Goal: Task Accomplishment & Management: Contribute content

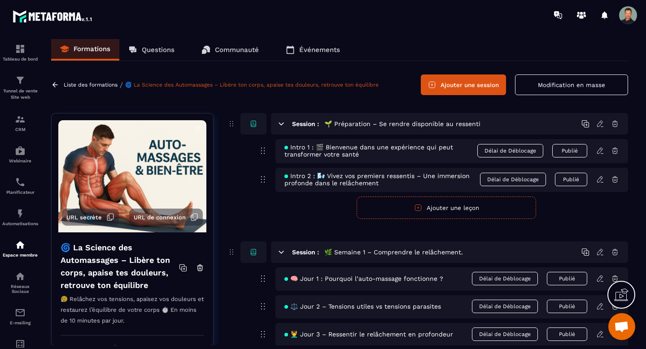
click at [335, 152] on span "Intro 1 : 🎬 Bienvenue dans une expérience qui peut transformer votre santé" at bounding box center [380, 151] width 193 height 14
click at [598, 148] on icon at bounding box center [600, 151] width 8 height 8
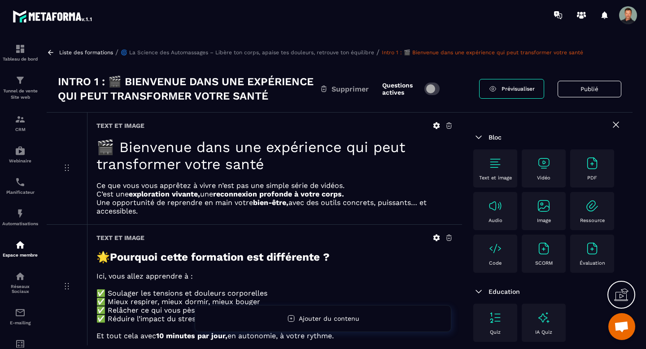
click at [50, 52] on icon at bounding box center [51, 52] width 8 height 8
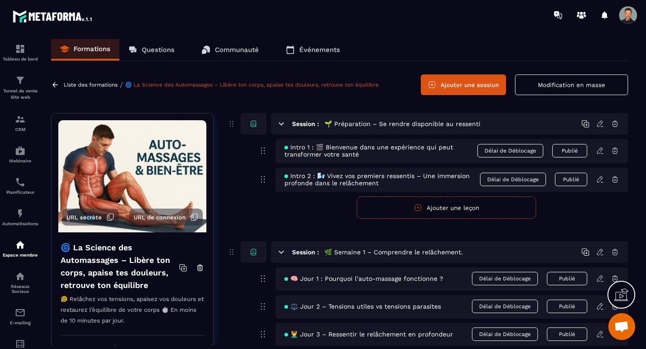
click at [599, 182] on icon at bounding box center [599, 179] width 5 height 6
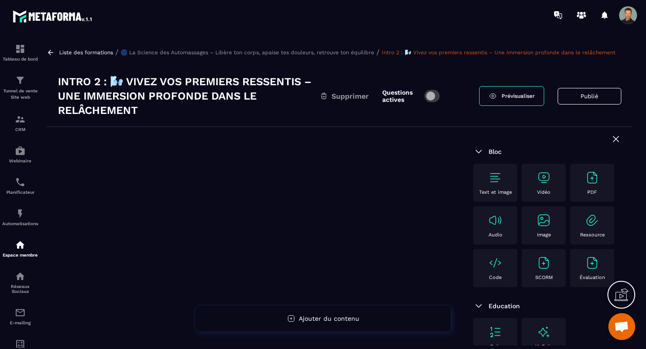
click at [48, 52] on icon at bounding box center [51, 52] width 8 height 8
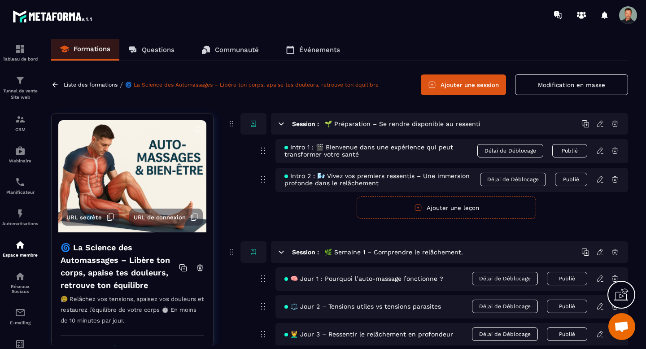
click at [598, 151] on icon at bounding box center [599, 151] width 5 height 6
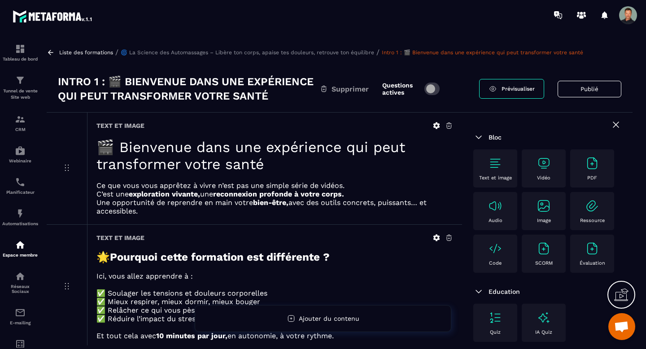
click at [132, 163] on h1 "🎬 Bienvenue dans une expérience qui peut transformer votre santé" at bounding box center [274, 156] width 357 height 34
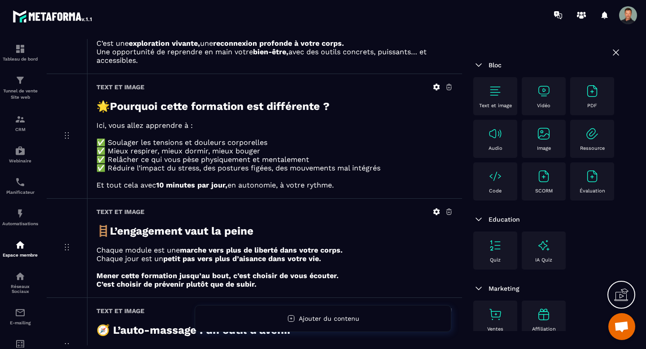
scroll to position [121, 0]
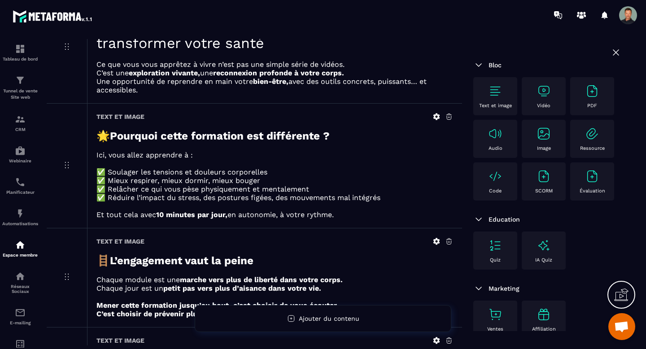
click at [113, 54] on p at bounding box center [274, 56] width 357 height 9
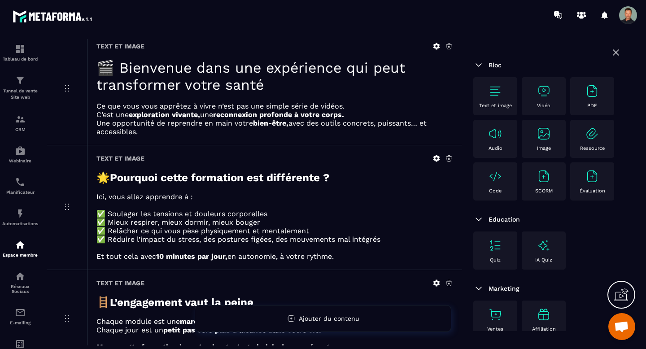
scroll to position [78, 0]
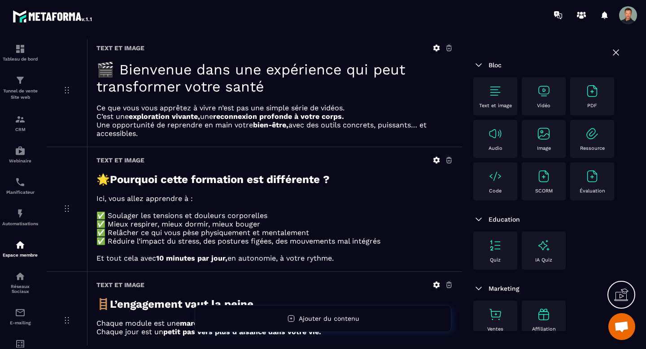
click at [64, 90] on icon at bounding box center [66, 90] width 11 height 11
click at [115, 83] on h1 "🎬 Bienvenue dans une expérience qui peut transformer votre santé" at bounding box center [274, 78] width 357 height 34
click at [164, 74] on h1 "🎬 Bienvenue dans une expérience qui peut transformer votre santé" at bounding box center [274, 78] width 357 height 34
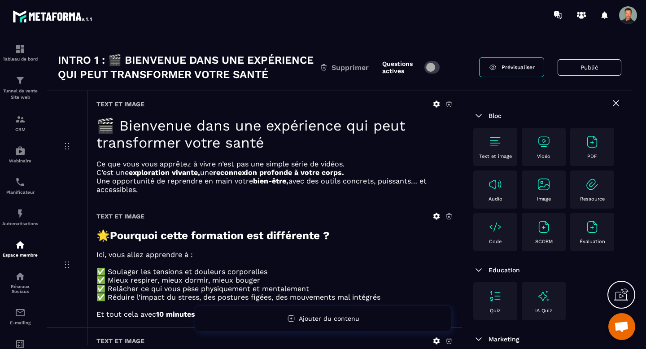
scroll to position [0, 0]
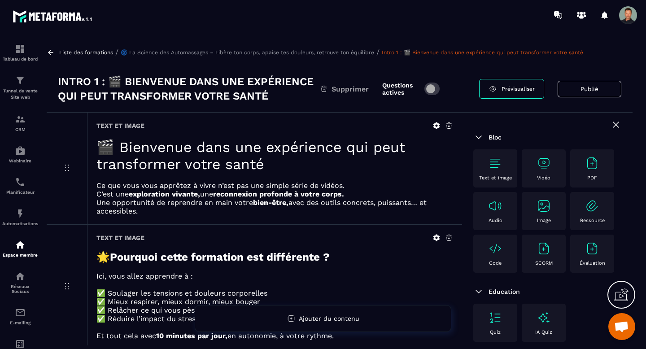
click at [437, 125] on icon at bounding box center [436, 126] width 8 height 8
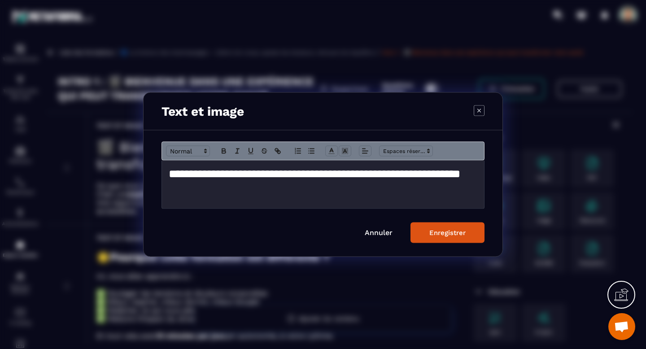
click at [307, 186] on h1 "**********" at bounding box center [323, 182] width 309 height 33
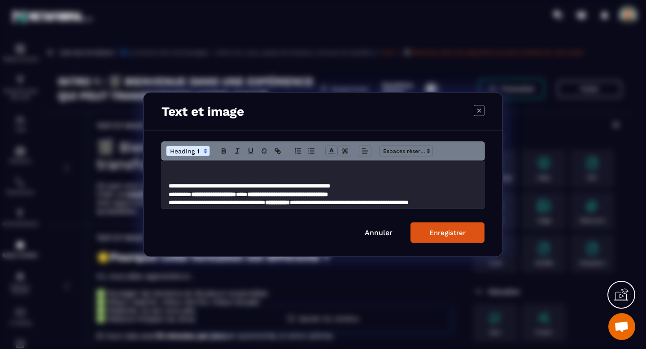
scroll to position [37, 0]
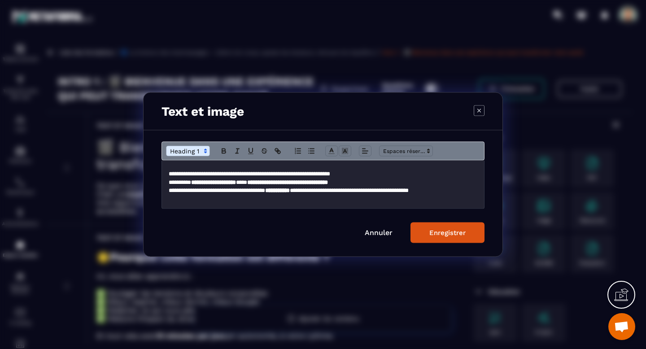
click at [258, 187] on p "**********" at bounding box center [323, 195] width 309 height 17
click at [475, 108] on icon "Modal window" at bounding box center [479, 110] width 11 height 11
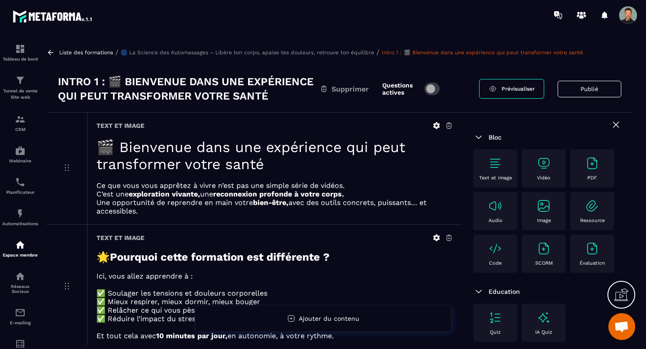
click at [153, 260] on strong "Pourquoi cette formation est différente ?" at bounding box center [220, 257] width 220 height 13
click at [436, 239] on icon at bounding box center [436, 238] width 8 height 8
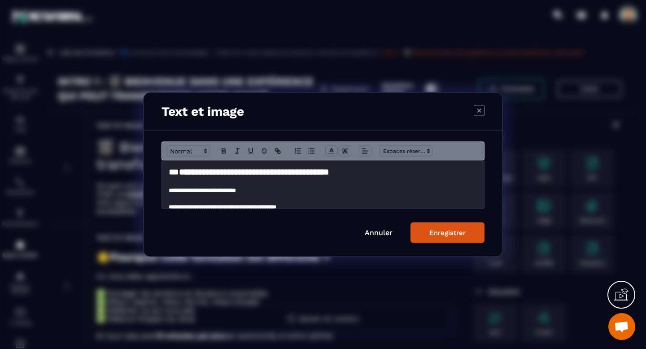
click at [204, 171] on strong "**********" at bounding box center [254, 172] width 150 height 9
click at [199, 196] on p "Modal window" at bounding box center [323, 199] width 309 height 8
click at [480, 109] on icon "Modal window" at bounding box center [479, 110] width 11 height 11
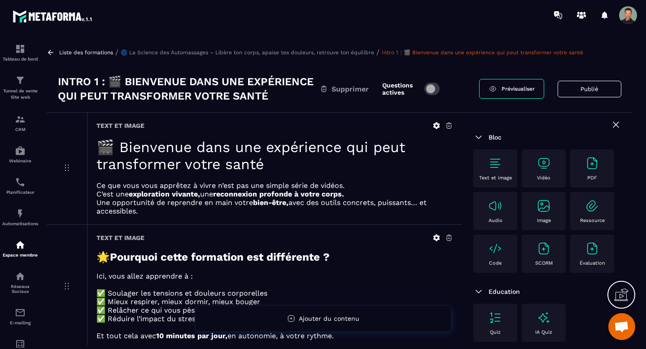
click at [50, 51] on icon at bounding box center [51, 52] width 8 height 8
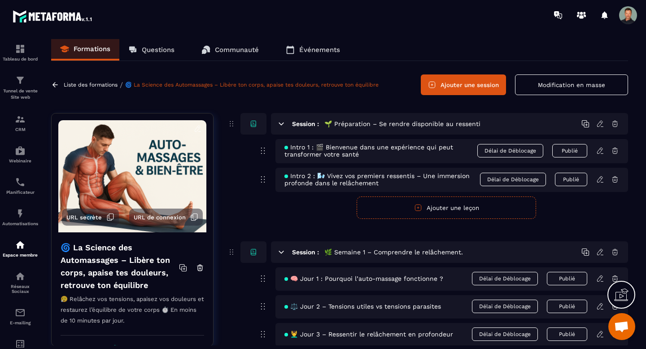
click at [599, 183] on icon at bounding box center [600, 179] width 8 height 8
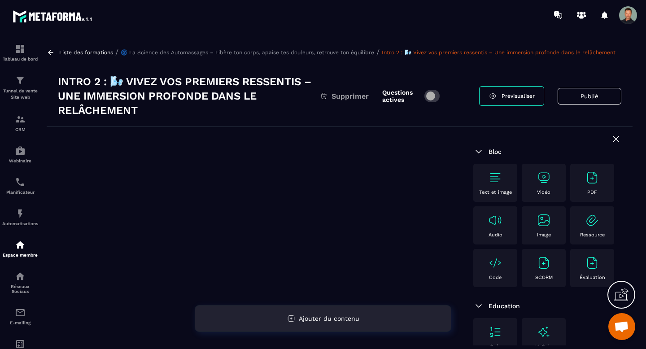
click at [336, 316] on span "Ajouter du contenu" at bounding box center [329, 318] width 61 height 7
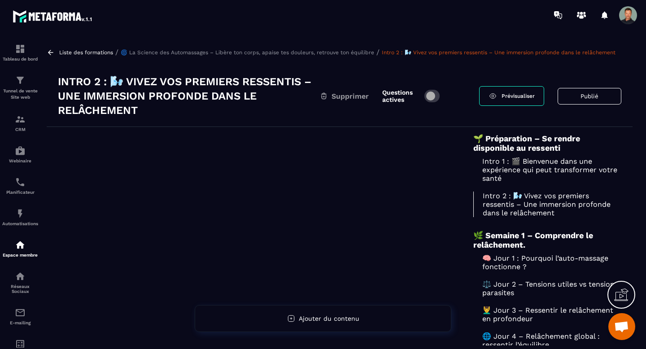
click at [362, 205] on div at bounding box center [254, 292] width 415 height 330
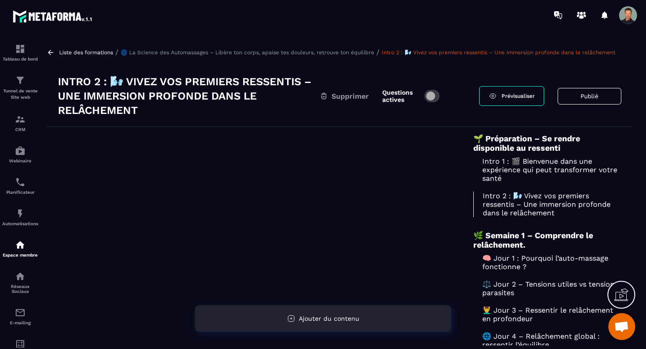
click at [319, 316] on span "Ajouter du contenu" at bounding box center [329, 318] width 61 height 7
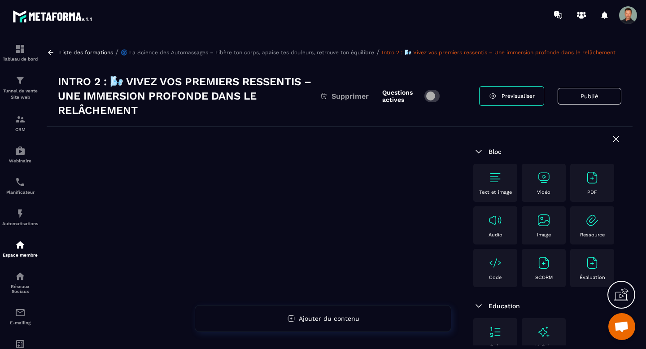
click at [493, 187] on div "Text et image" at bounding box center [495, 182] width 35 height 25
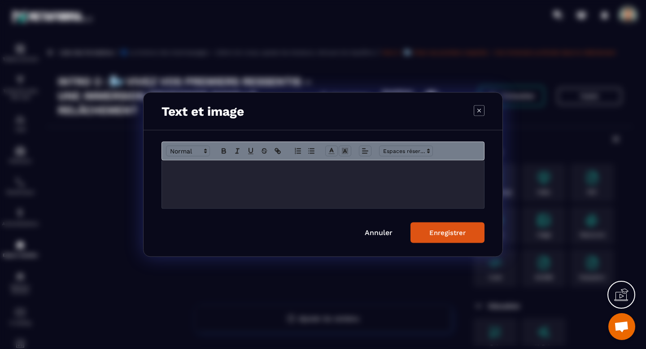
click at [198, 178] on div "Modal window" at bounding box center [323, 185] width 322 height 48
click at [203, 182] on div "Modal window" at bounding box center [323, 185] width 322 height 48
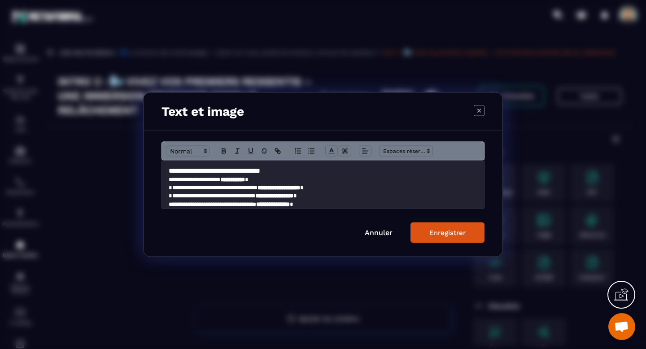
click at [478, 112] on icon "Modal window" at bounding box center [479, 110] width 11 height 11
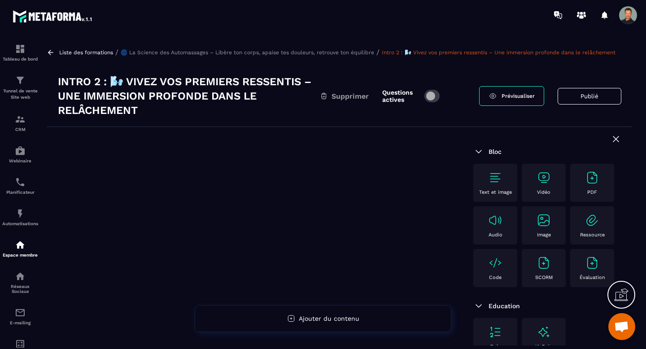
click at [49, 50] on icon at bounding box center [51, 52] width 8 height 8
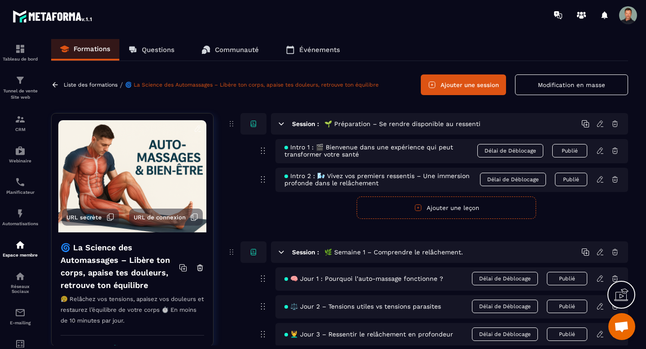
click at [599, 153] on icon at bounding box center [600, 151] width 8 height 8
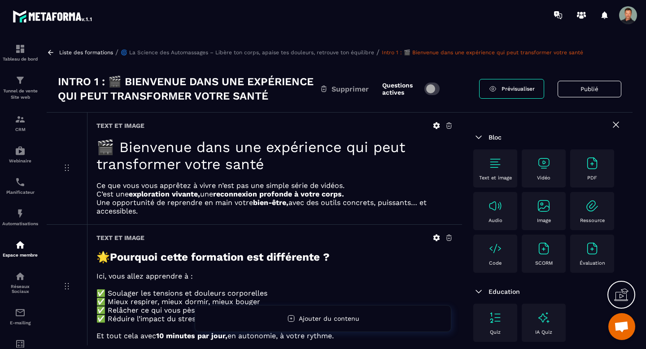
click at [50, 49] on icon at bounding box center [51, 52] width 8 height 8
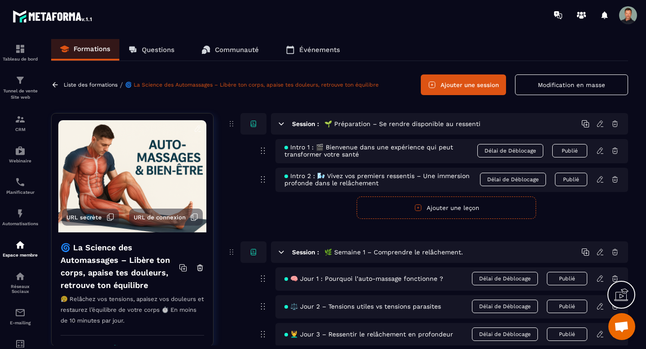
click at [600, 183] on icon at bounding box center [600, 179] width 8 height 8
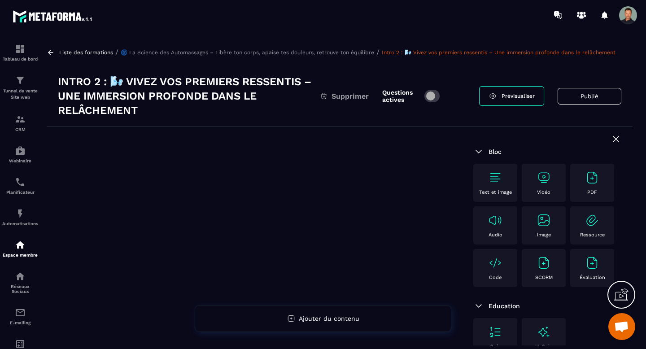
click at [512, 177] on div "Text et image" at bounding box center [495, 182] width 35 height 25
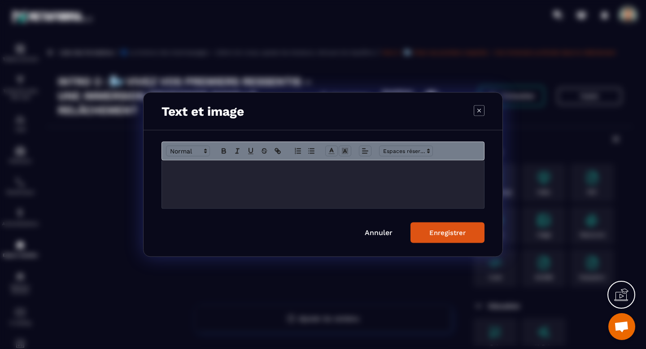
click at [322, 162] on div "Modal window" at bounding box center [323, 185] width 322 height 48
click at [212, 171] on strong "**********" at bounding box center [260, 170] width 164 height 6
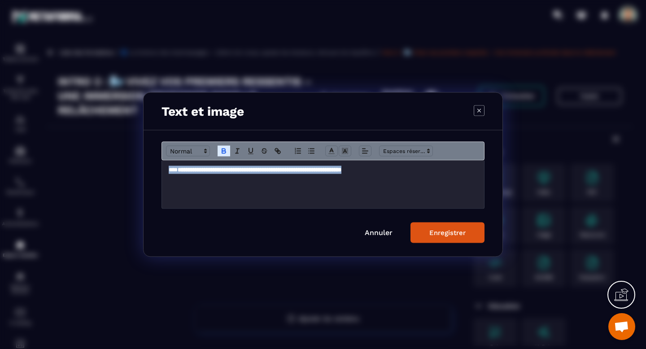
click at [212, 171] on strong "**********" at bounding box center [260, 170] width 164 height 6
click at [205, 154] on icon "Modal window" at bounding box center [205, 151] width 8 height 8
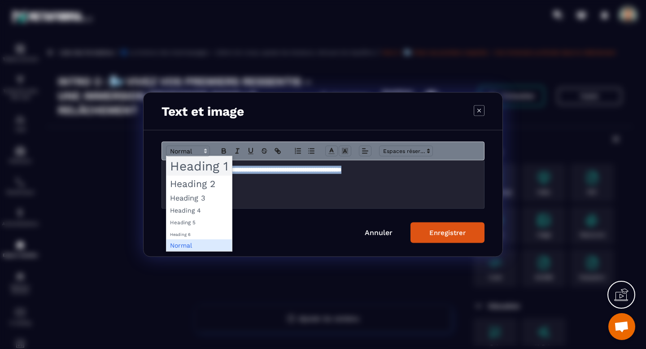
click at [199, 169] on span "Modal window" at bounding box center [198, 166] width 65 height 19
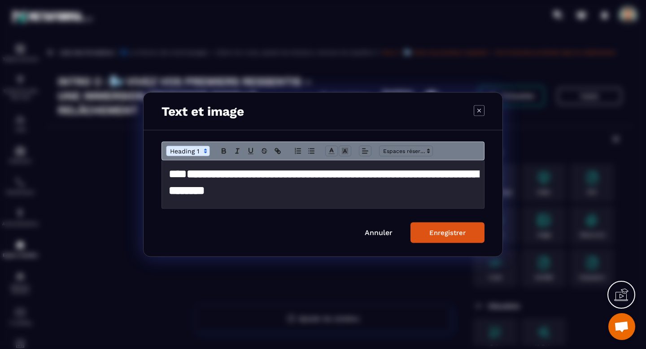
click at [383, 193] on h1 "**********" at bounding box center [323, 182] width 309 height 33
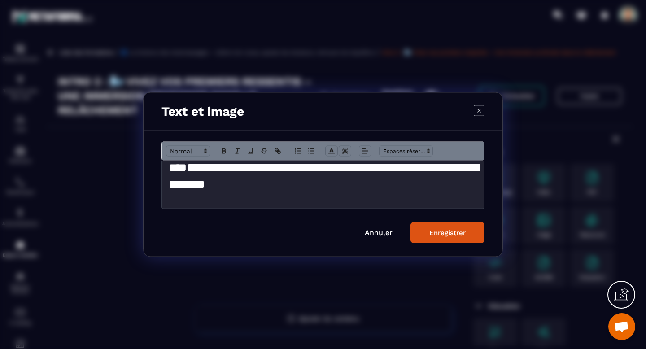
click at [208, 199] on p "Modal window" at bounding box center [323, 196] width 309 height 8
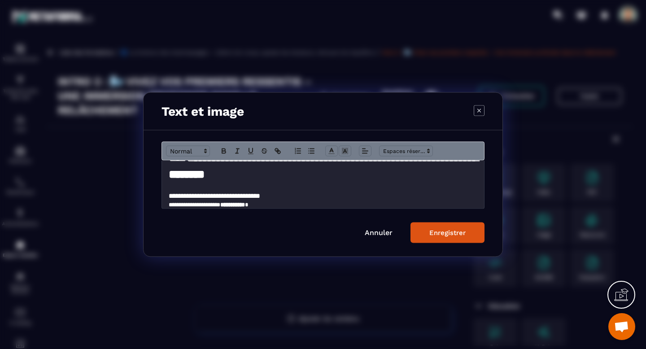
scroll to position [15, 0]
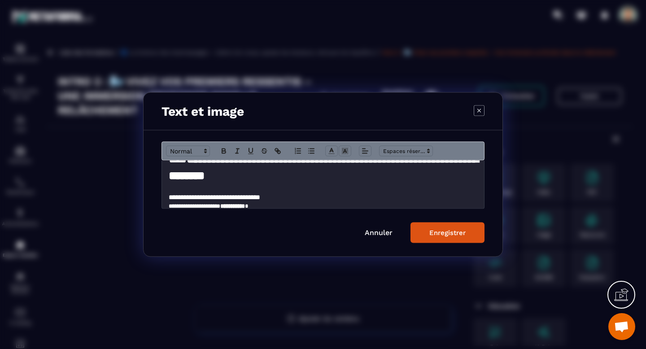
click at [208, 197] on h3 "**********" at bounding box center [323, 197] width 309 height 10
click at [205, 150] on polygon "Modal window" at bounding box center [206, 149] width 2 height 1
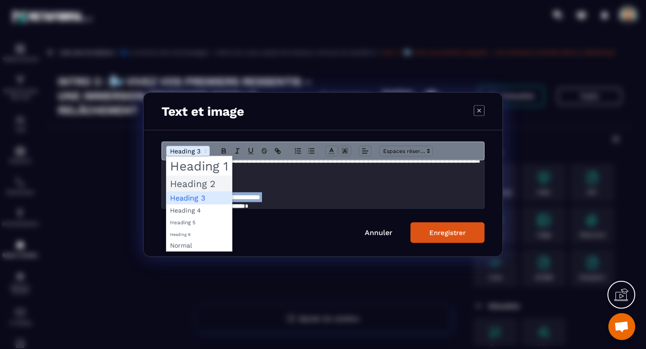
click at [203, 184] on span "Modal window" at bounding box center [198, 184] width 65 height 16
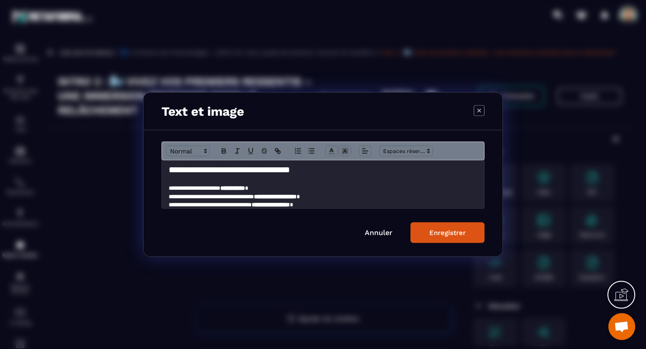
scroll to position [72, 0]
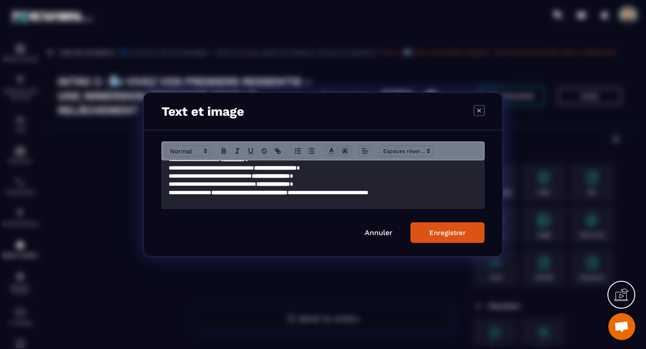
click at [168, 183] on div "**********" at bounding box center [323, 185] width 322 height 48
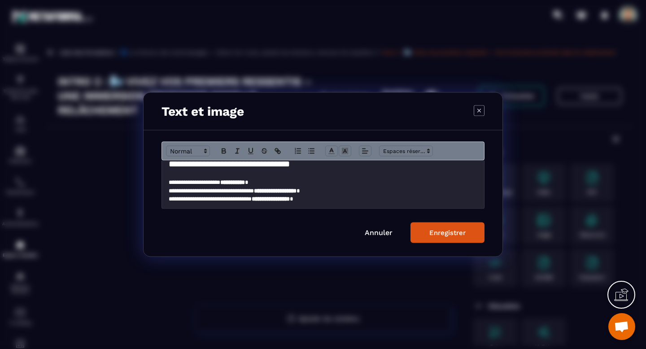
scroll to position [47, 0]
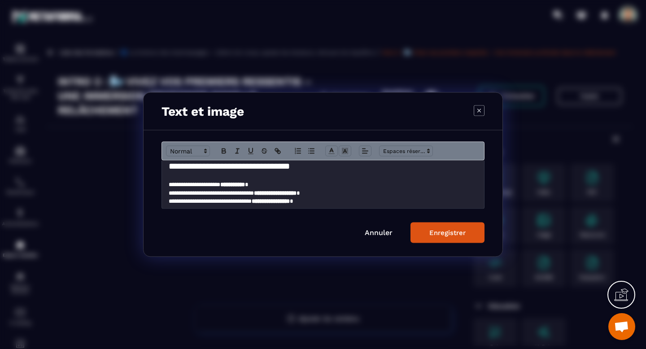
click at [446, 236] on div "Enregistrer" at bounding box center [447, 233] width 36 height 8
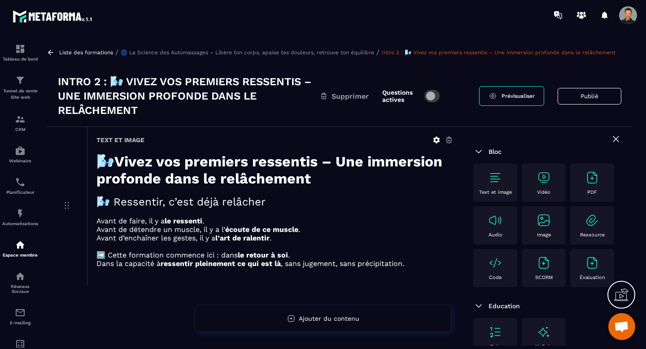
click at [51, 52] on icon at bounding box center [50, 52] width 5 height 5
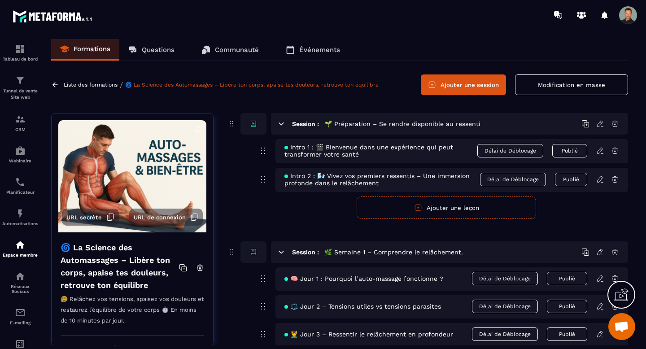
click at [602, 150] on icon at bounding box center [599, 151] width 5 height 6
click at [599, 180] on icon at bounding box center [600, 179] width 8 height 8
